Goal: Task Accomplishment & Management: Complete application form

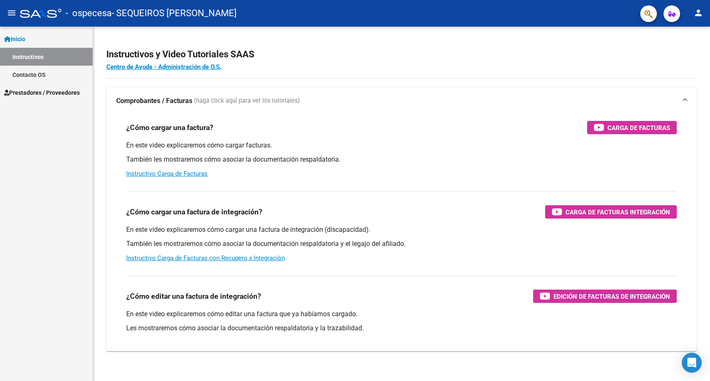
click at [47, 93] on span "Prestadores / Proveedores" at bounding box center [42, 92] width 76 height 9
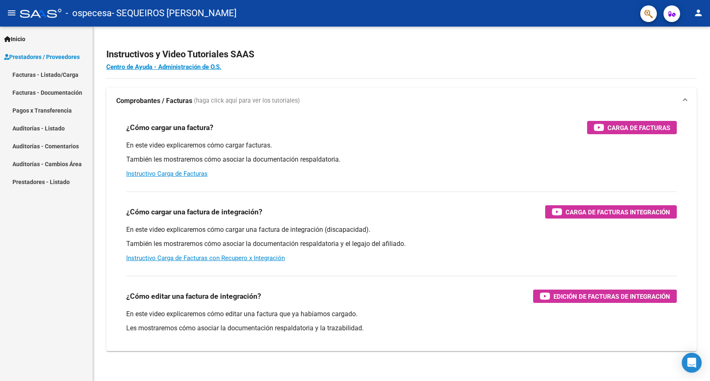
click at [174, 10] on span "- SEQUEIROS [PERSON_NAME]" at bounding box center [174, 13] width 125 height 18
click at [506, 37] on div "Instructivos y Video Tutoriales SAAS Centro de Ayuda - Administración de O.S. C…" at bounding box center [401, 209] width 617 height 364
click at [47, 103] on link "Pagos x Transferencia" at bounding box center [46, 110] width 93 height 18
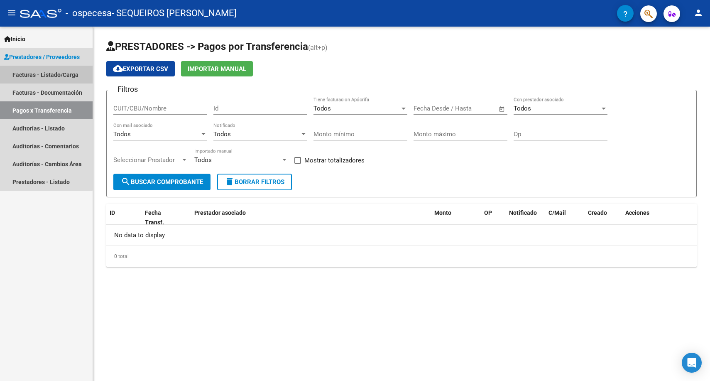
click at [46, 73] on link "Facturas - Listado/Carga" at bounding box center [46, 75] width 93 height 18
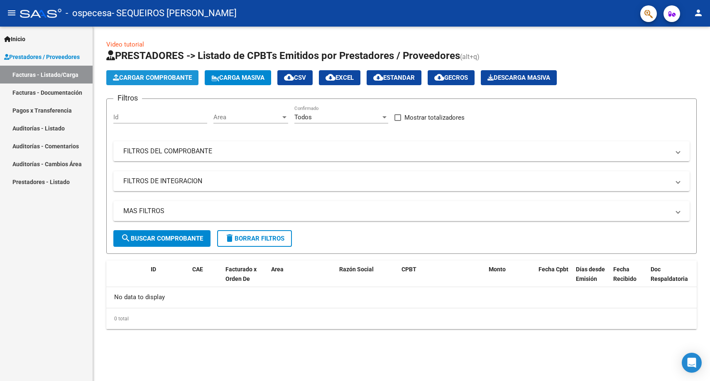
click at [172, 74] on span "Cargar Comprobante" at bounding box center [152, 77] width 79 height 7
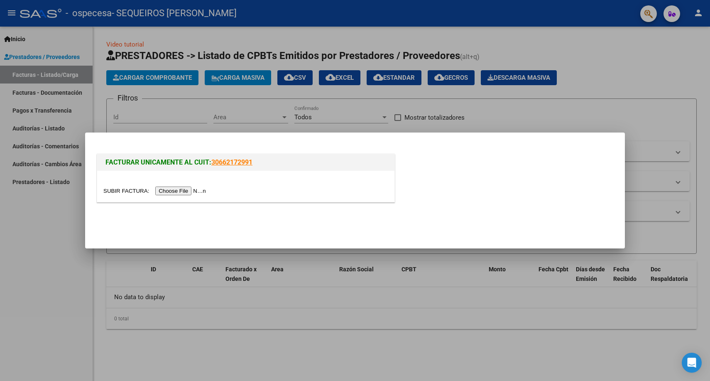
click at [207, 105] on div at bounding box center [355, 190] width 710 height 381
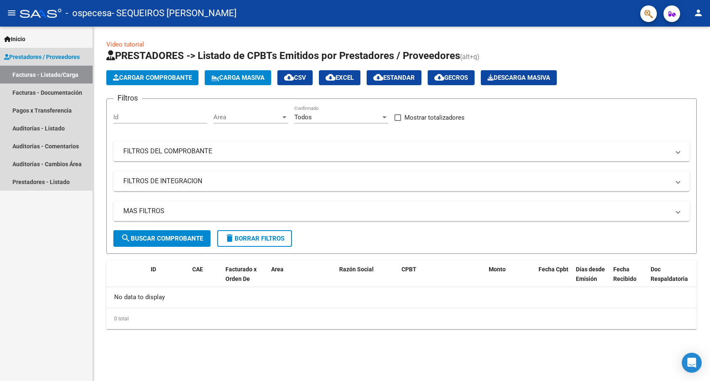
click at [61, 52] on span "Prestadores / Proveedores" at bounding box center [42, 56] width 76 height 9
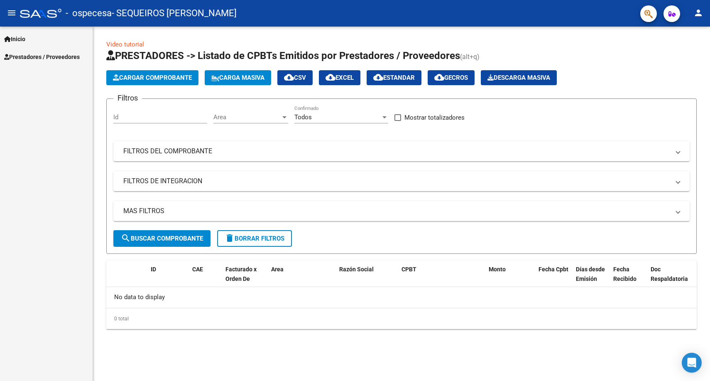
click at [61, 52] on span "Prestadores / Proveedores" at bounding box center [42, 56] width 76 height 9
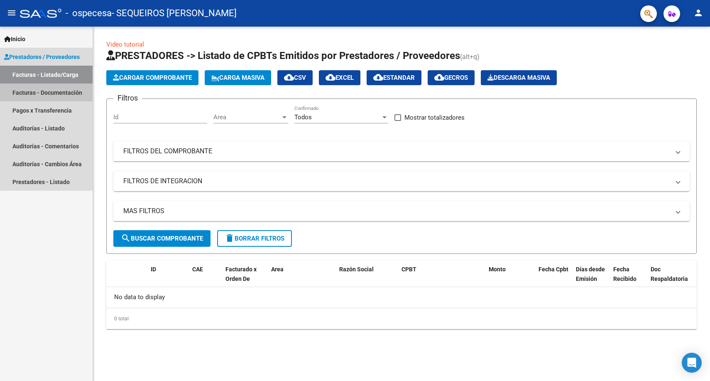
click at [59, 94] on link "Facturas - Documentación" at bounding box center [46, 92] width 93 height 18
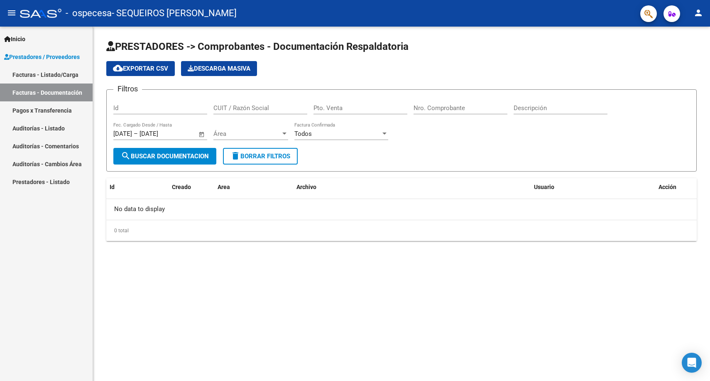
click at [58, 108] on link "Pagos x Transferencia" at bounding box center [46, 110] width 93 height 18
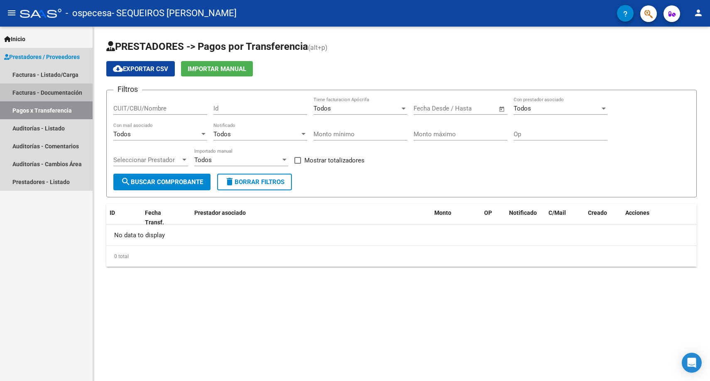
click at [60, 93] on link "Facturas - Documentación" at bounding box center [46, 92] width 93 height 18
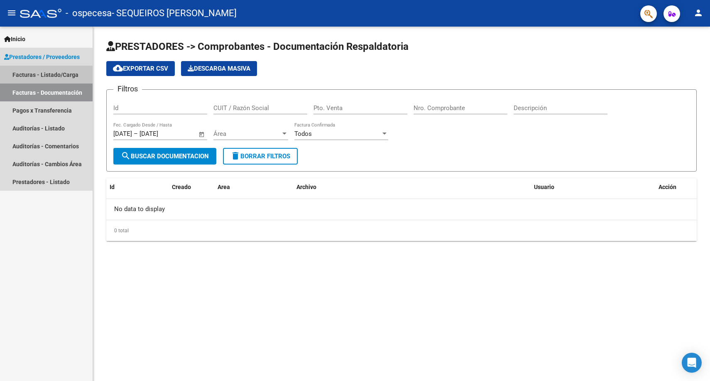
click at [63, 76] on link "Facturas - Listado/Carga" at bounding box center [46, 75] width 93 height 18
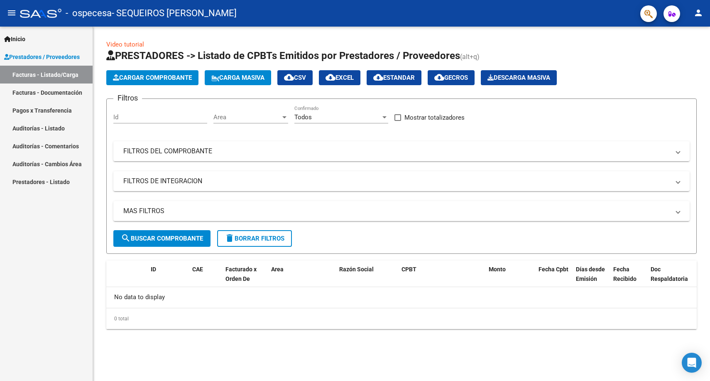
click at [57, 131] on link "Auditorías - Listado" at bounding box center [46, 128] width 93 height 18
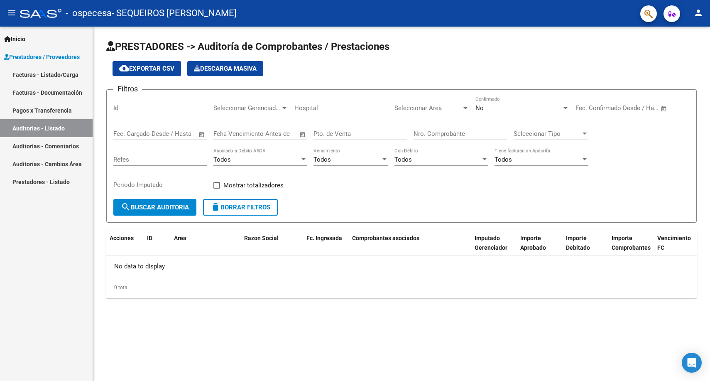
click at [42, 61] on link "Prestadores / Proveedores" at bounding box center [46, 57] width 93 height 18
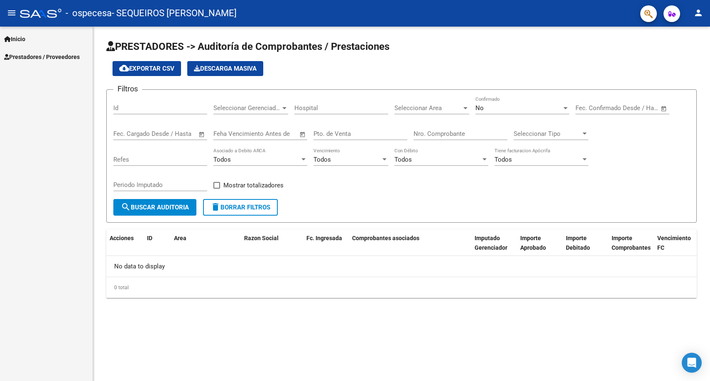
click at [19, 38] on span "Inicio" at bounding box center [14, 38] width 21 height 9
click at [39, 59] on link "Instructivos" at bounding box center [46, 57] width 93 height 18
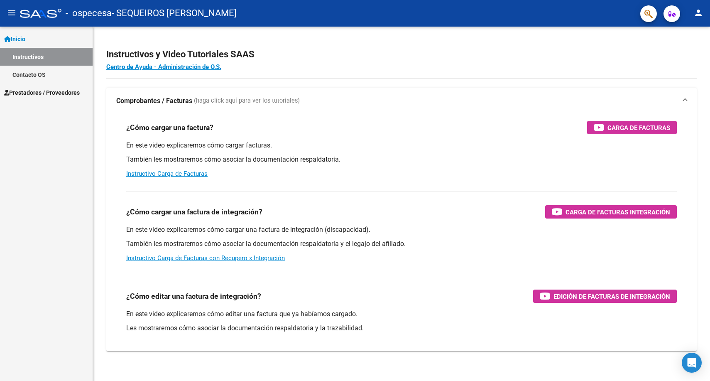
click at [46, 88] on span "Prestadores / Proveedores" at bounding box center [42, 92] width 76 height 9
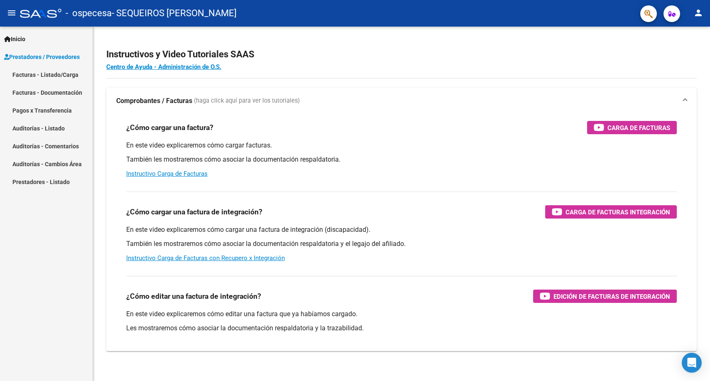
click at [49, 76] on link "Facturas - Listado/Carga" at bounding box center [46, 75] width 93 height 18
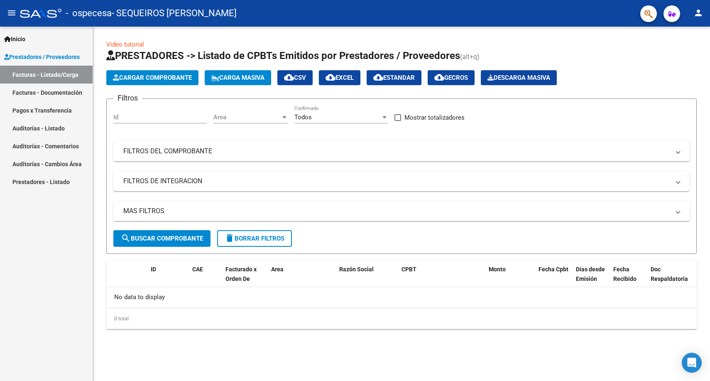
click at [79, 93] on link "Facturas - Documentación" at bounding box center [46, 92] width 93 height 18
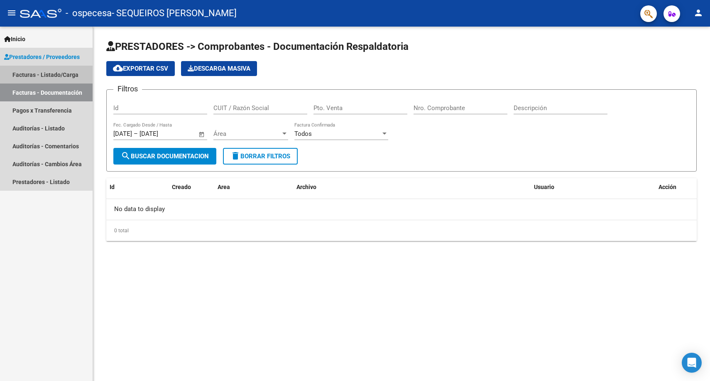
click at [54, 74] on link "Facturas - Listado/Carga" at bounding box center [46, 75] width 93 height 18
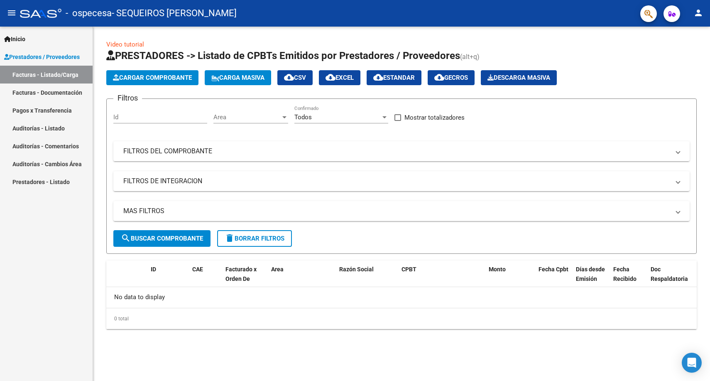
click at [57, 74] on link "Facturas - Listado/Carga" at bounding box center [46, 75] width 93 height 18
click at [172, 81] on span "Cargar Comprobante" at bounding box center [152, 77] width 79 height 7
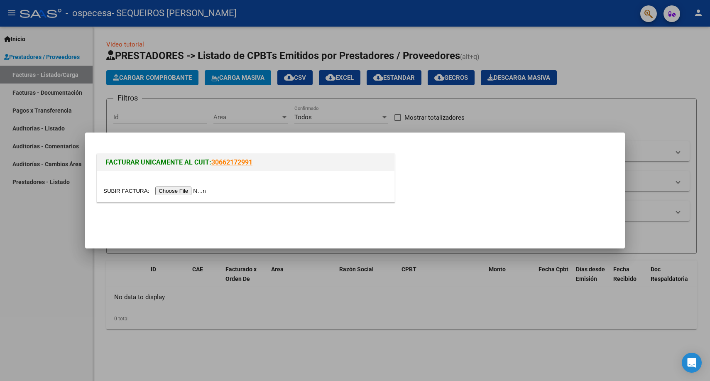
click at [200, 190] on input "file" at bounding box center [155, 190] width 105 height 9
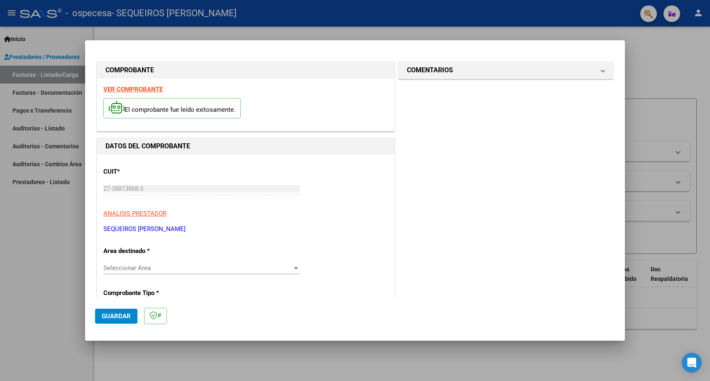
click at [139, 269] on span "Seleccionar Area" at bounding box center [197, 267] width 189 height 7
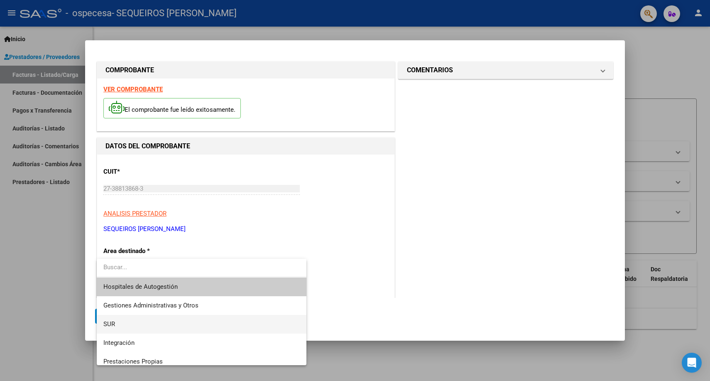
scroll to position [62, 0]
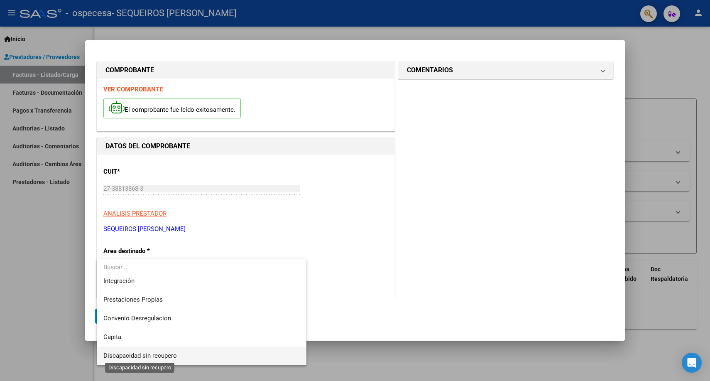
click at [132, 352] on span "Discapacidad sin recupero" at bounding box center [139, 355] width 73 height 7
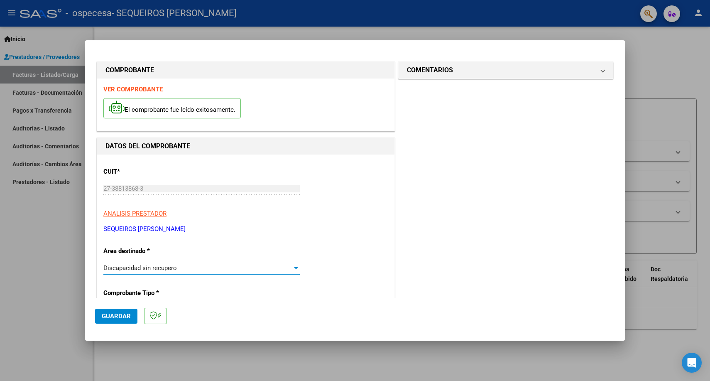
click at [149, 270] on span "Discapacidad sin recupero" at bounding box center [139, 267] width 73 height 7
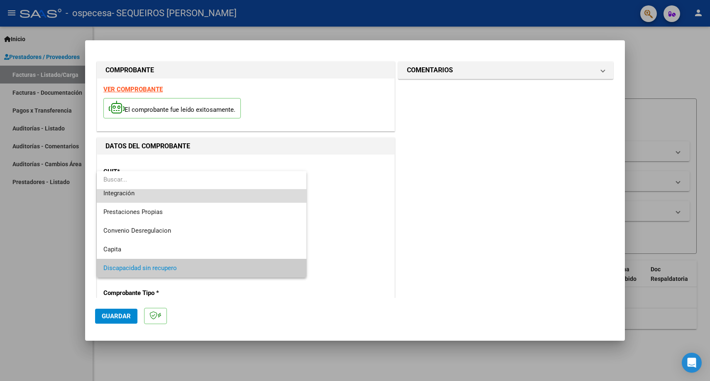
click at [142, 198] on span "Integración" at bounding box center [201, 193] width 196 height 19
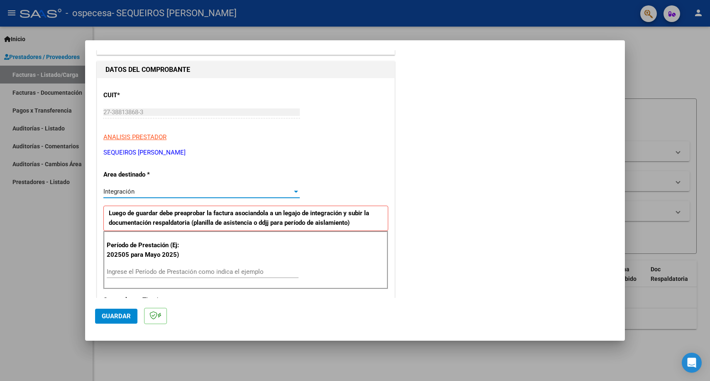
scroll to position [77, 0]
click at [173, 270] on input "Ingrese el Período de Prestación como indica el ejemplo" at bounding box center [203, 270] width 192 height 7
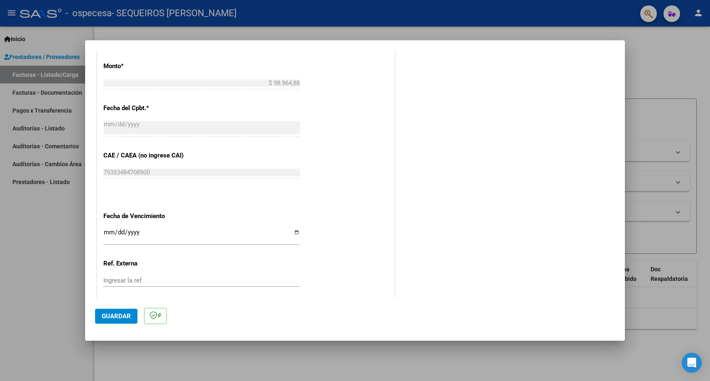
scroll to position [435, 0]
type input "202508"
click at [295, 235] on input "Ingresar la fecha" at bounding box center [201, 236] width 196 height 13
type input "2025-10-15"
click at [122, 318] on span "Guardar" at bounding box center [116, 315] width 29 height 7
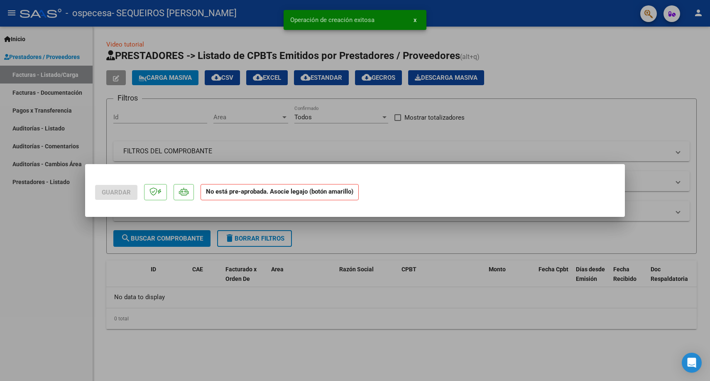
scroll to position [0, 0]
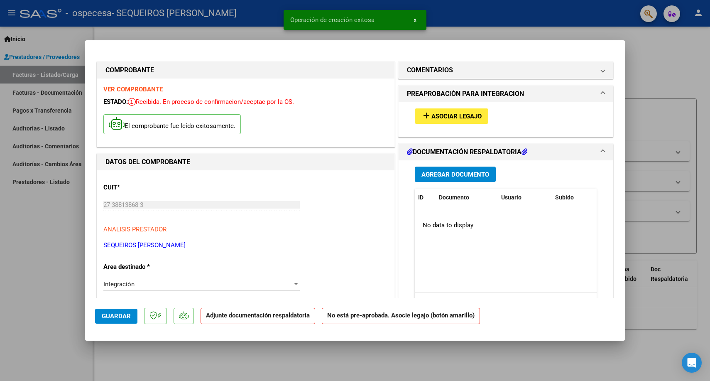
click at [465, 176] on span "Agregar Documento" at bounding box center [455, 174] width 68 height 7
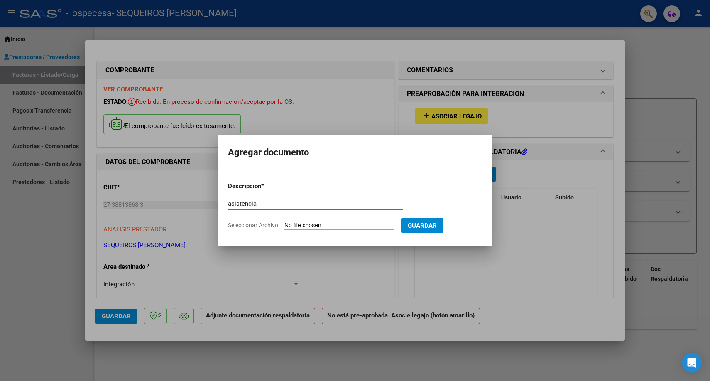
type input "asistencia"
click at [329, 225] on input "Seleccionar Archivo" at bounding box center [339, 226] width 110 height 8
type input "C:\fakepath\Sofia Aguilera - Agosto.pdf"
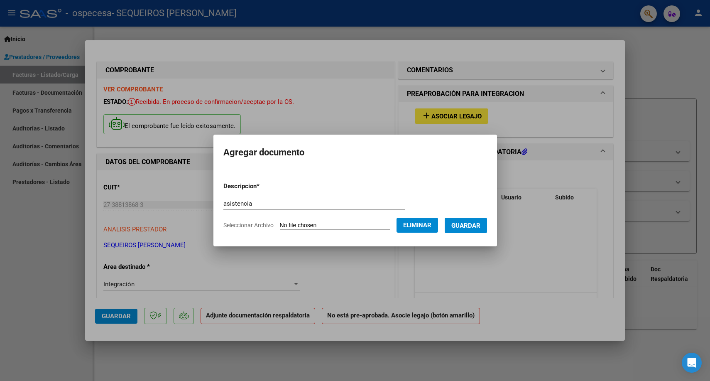
click at [480, 225] on span "Guardar" at bounding box center [465, 225] width 29 height 7
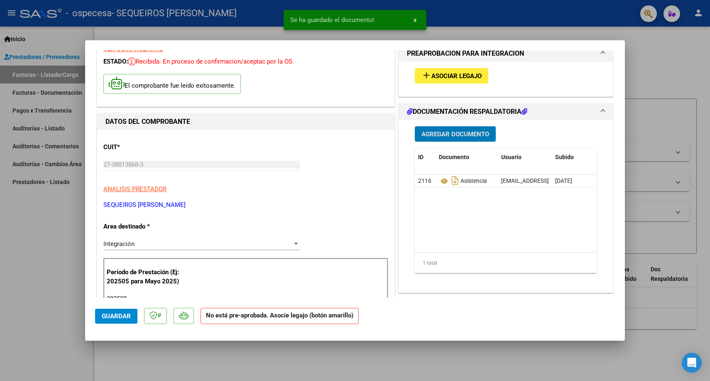
scroll to position [41, 0]
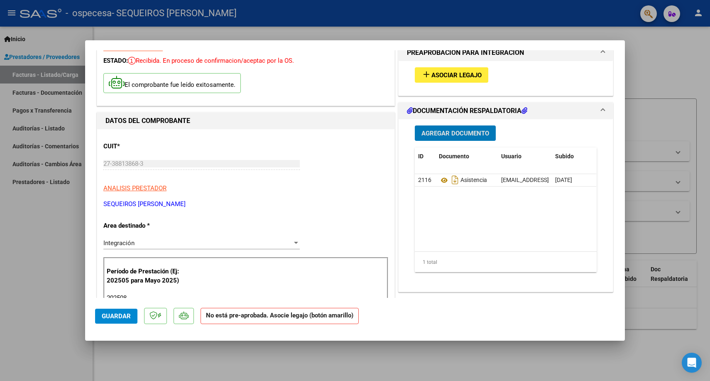
click at [120, 317] on span "Guardar" at bounding box center [116, 315] width 29 height 7
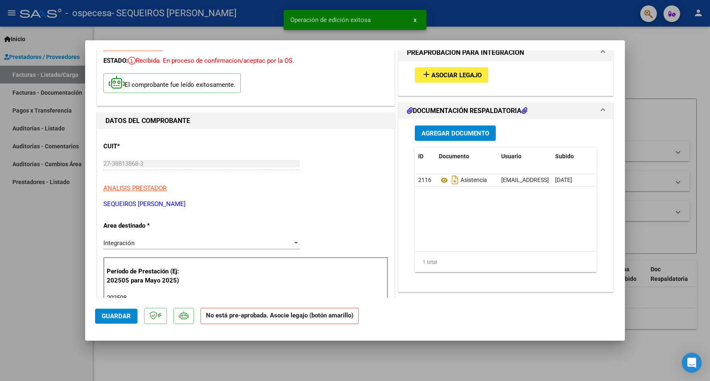
click at [654, 56] on div at bounding box center [355, 190] width 710 height 381
type input "$ 0,00"
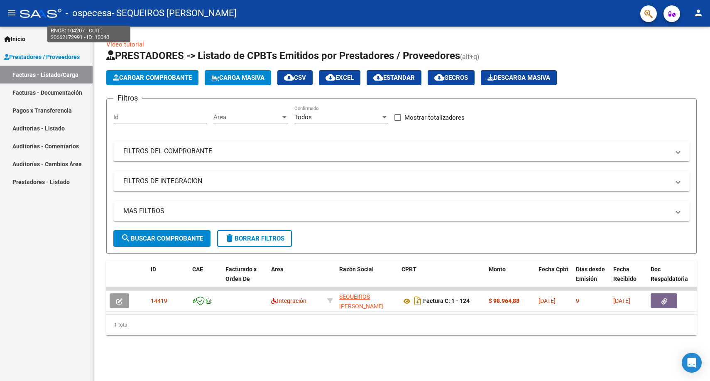
click at [95, 12] on span "- ospecesa" at bounding box center [89, 13] width 46 height 18
click at [70, 95] on link "Facturas - Documentación" at bounding box center [46, 92] width 93 height 18
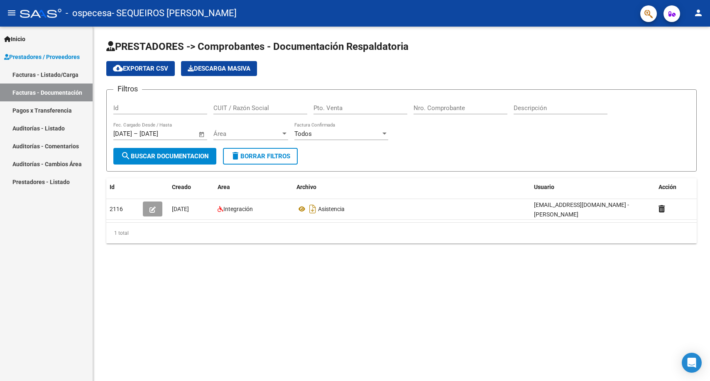
click at [43, 73] on link "Facturas - Listado/Carga" at bounding box center [46, 75] width 93 height 18
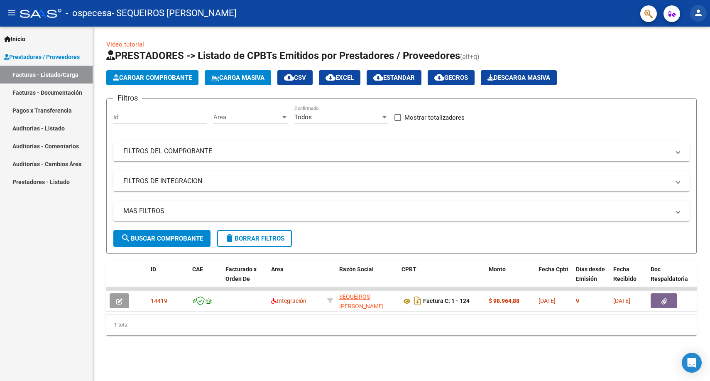
click at [696, 14] on mat-icon "person" at bounding box center [698, 13] width 10 height 10
click at [682, 57] on button "exit_to_app Salir" at bounding box center [681, 55] width 51 height 20
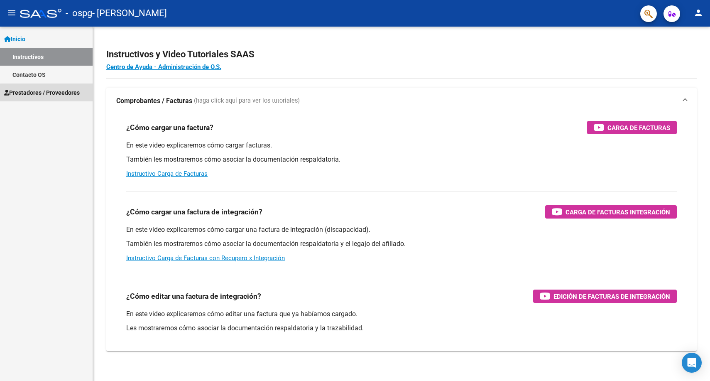
click at [48, 93] on span "Prestadores / Proveedores" at bounding box center [42, 92] width 76 height 9
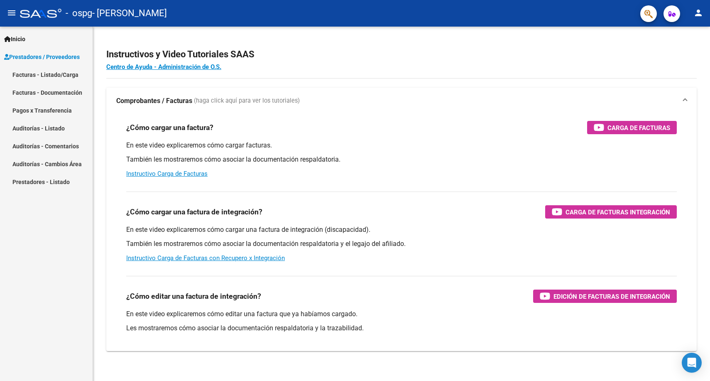
click at [52, 73] on link "Facturas - Listado/Carga" at bounding box center [46, 75] width 93 height 18
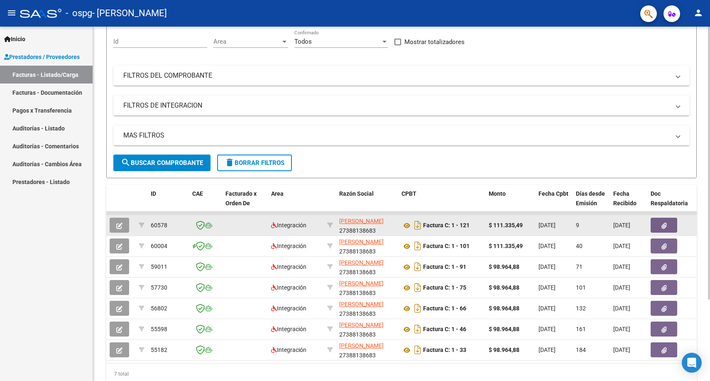
scroll to position [79, 0]
